Goal: Task Accomplishment & Management: Manage account settings

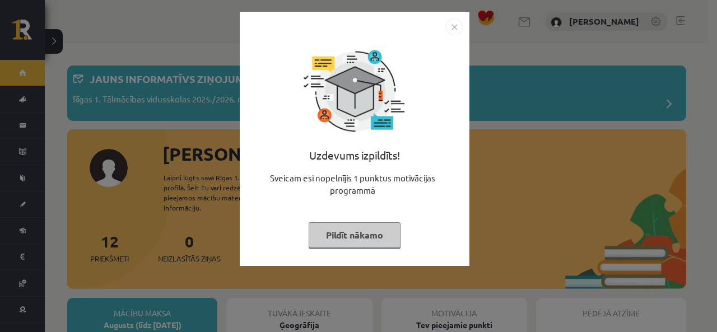
click at [374, 226] on button "Pildīt nākamo" at bounding box center [355, 235] width 92 height 26
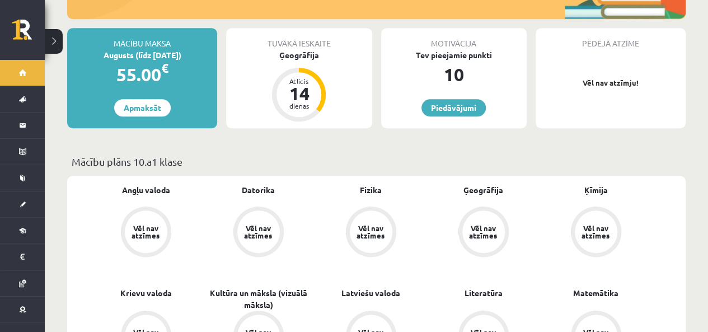
scroll to position [251, 0]
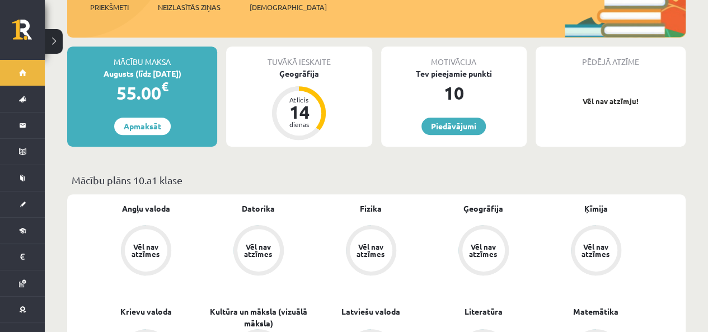
click at [337, 92] on div "Tuvākā ieskaite Ģeogrāfija Atlicis 14 dienas" at bounding box center [299, 96] width 146 height 100
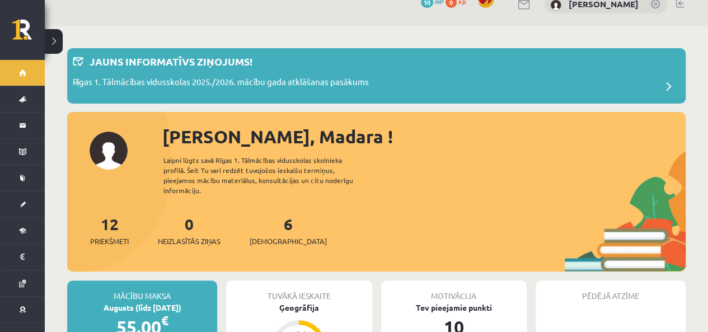
scroll to position [30, 0]
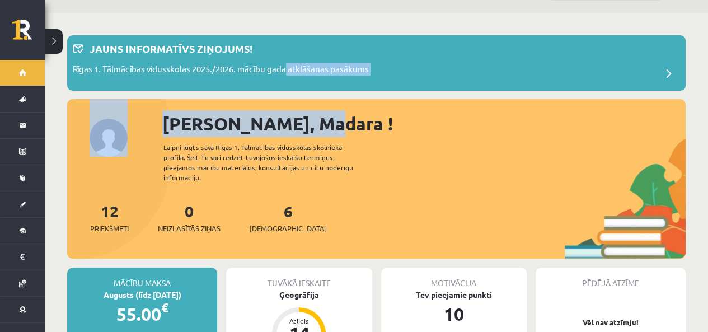
drag, startPoint x: 521, startPoint y: 133, endPoint x: 260, endPoint y: 86, distance: 264.7
click at [51, 39] on button at bounding box center [54, 41] width 18 height 25
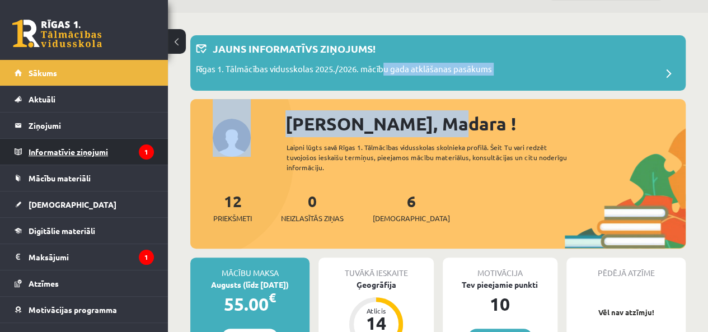
click at [103, 151] on legend "Informatīvie ziņojumi 1" at bounding box center [91, 152] width 125 height 26
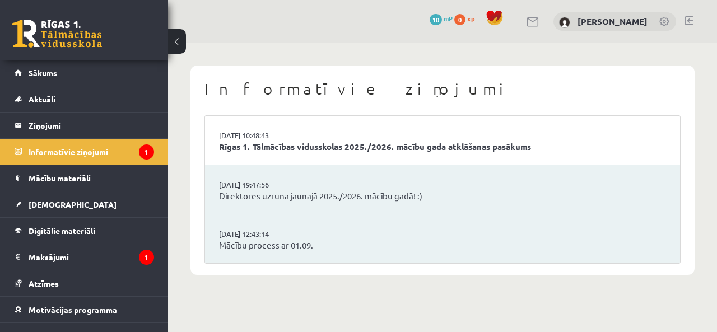
click at [314, 130] on li "02.09.2025 10:48:43 Rīgas 1. Tālmācības vidusskolas 2025./2026. mācību gada atk…" at bounding box center [442, 140] width 475 height 49
click at [60, 73] on link "Sākums" at bounding box center [84, 73] width 139 height 26
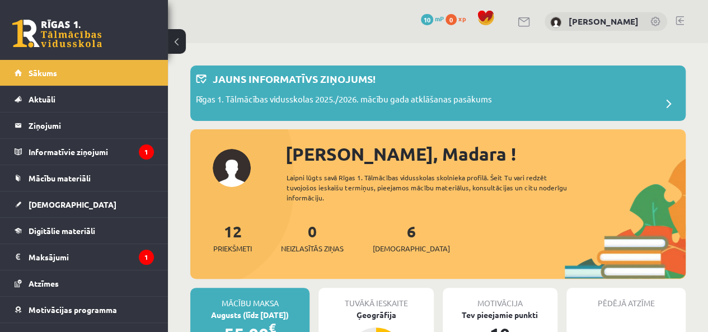
click at [177, 39] on button at bounding box center [177, 41] width 18 height 25
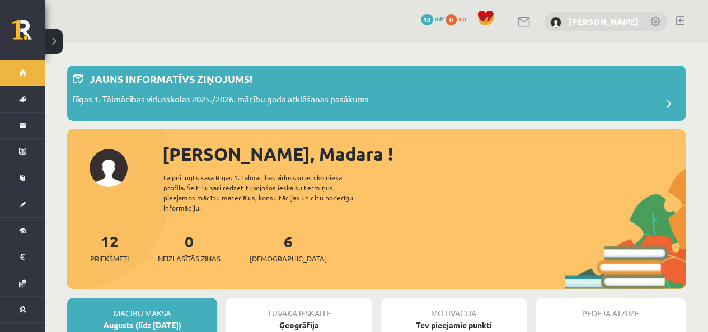
click at [569, 20] on link "[PERSON_NAME]" at bounding box center [604, 21] width 70 height 11
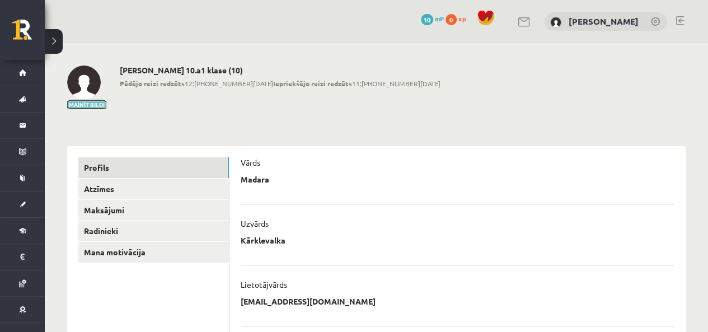
click at [96, 103] on button "Mainīt bildi" at bounding box center [86, 104] width 39 height 7
